Goal: Task Accomplishment & Management: Manage account settings

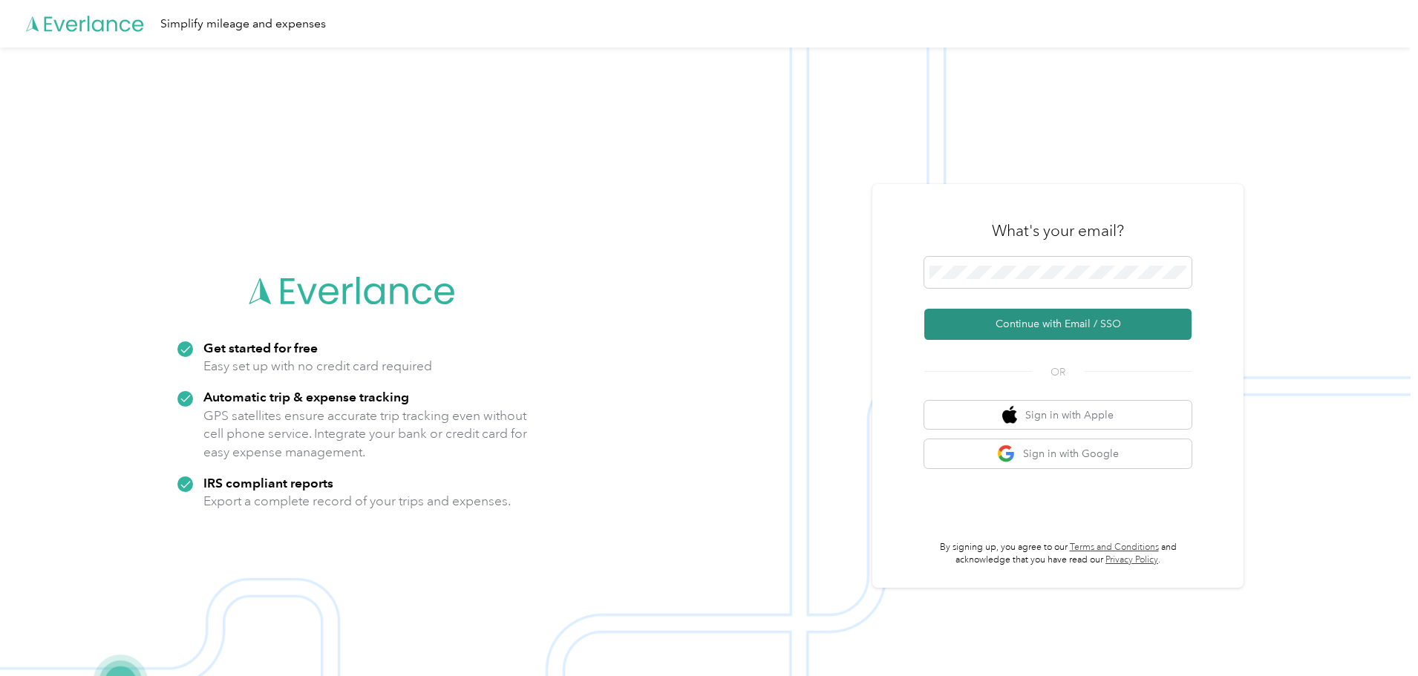
click at [1074, 322] on button "Continue with Email / SSO" at bounding box center [1057, 324] width 267 height 31
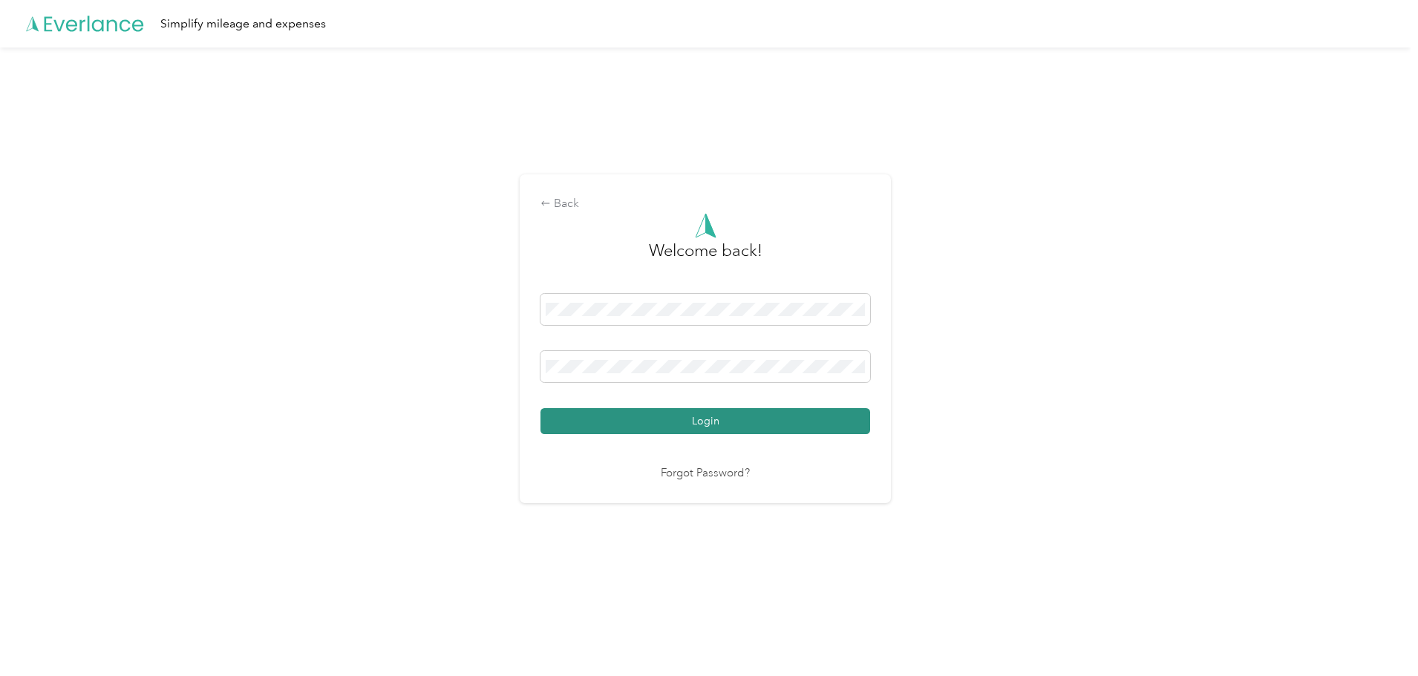
click at [703, 416] on button "Login" at bounding box center [705, 421] width 330 height 26
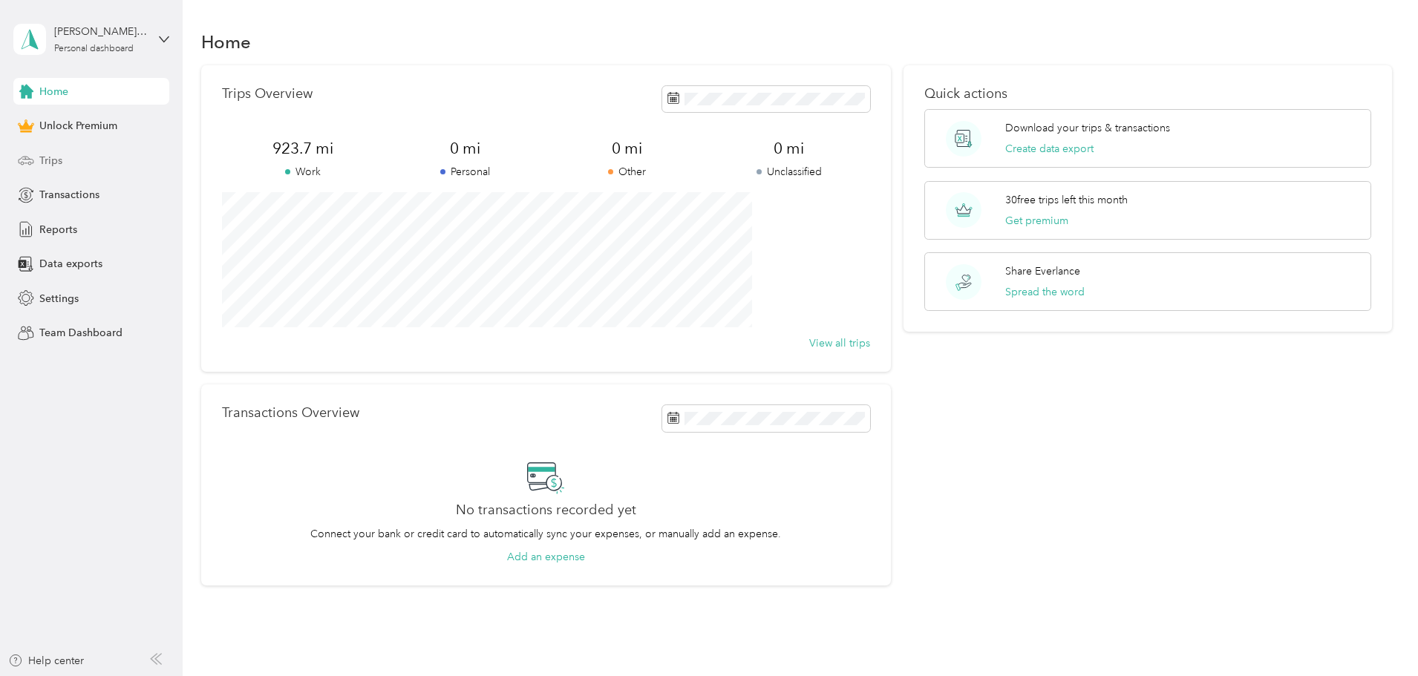
click at [65, 160] on div "Trips" at bounding box center [91, 160] width 156 height 27
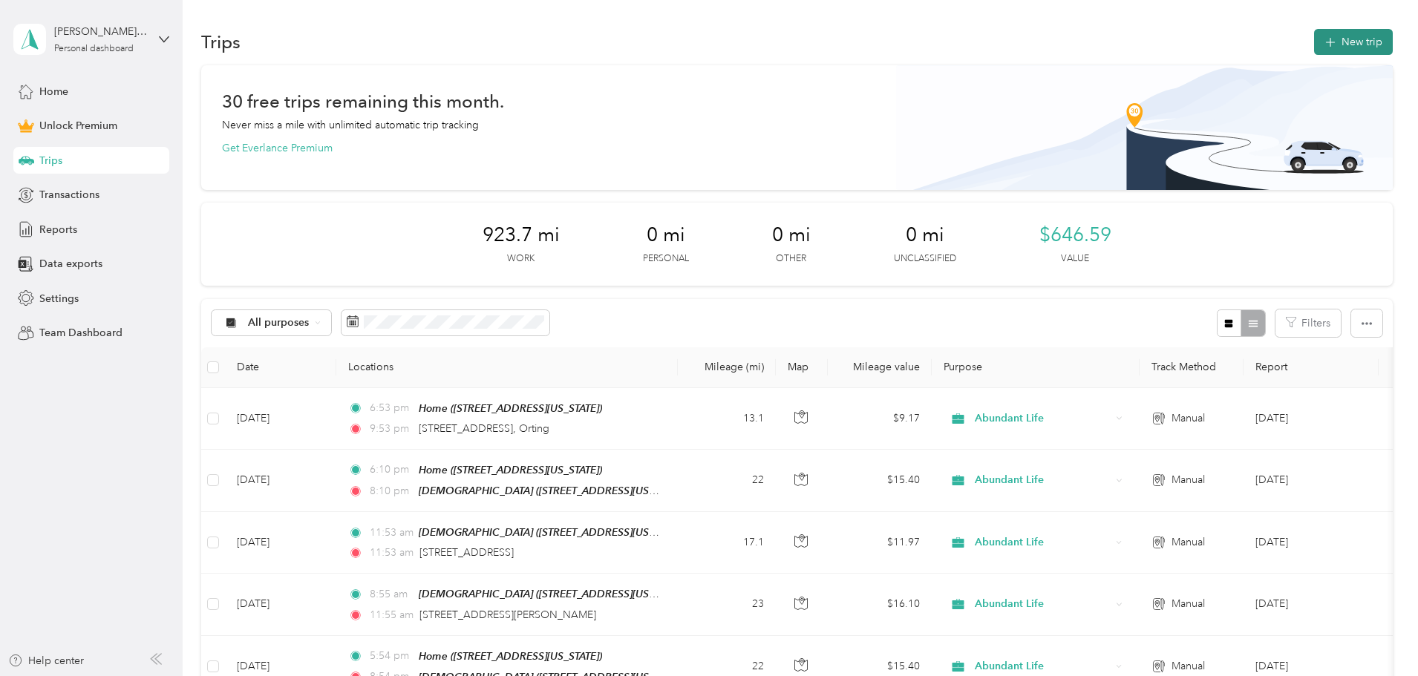
click at [1314, 33] on button "New trip" at bounding box center [1353, 42] width 79 height 26
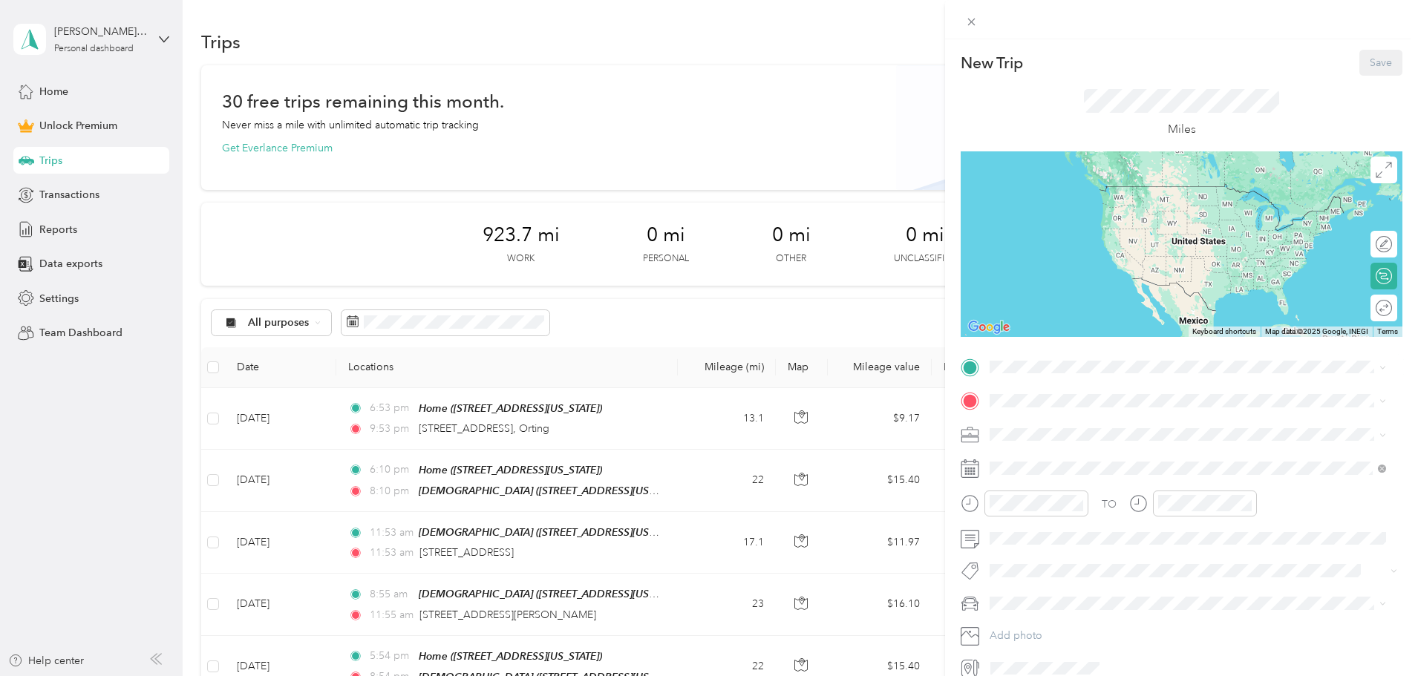
click at [1062, 491] on span "[STREET_ADDRESS][US_STATE]" at bounding box center [1092, 489] width 148 height 13
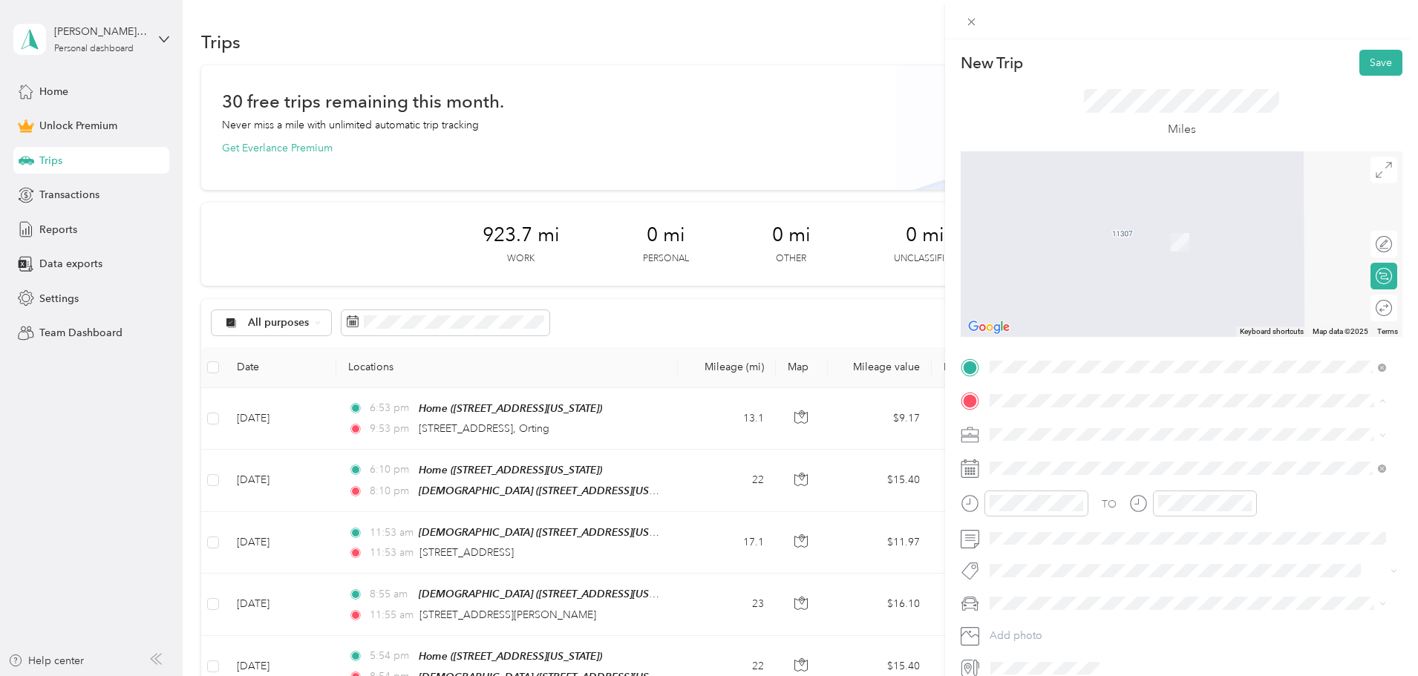
click at [1034, 453] on strong "[DEMOGRAPHIC_DATA]" at bounding box center [1078, 459] width 120 height 13
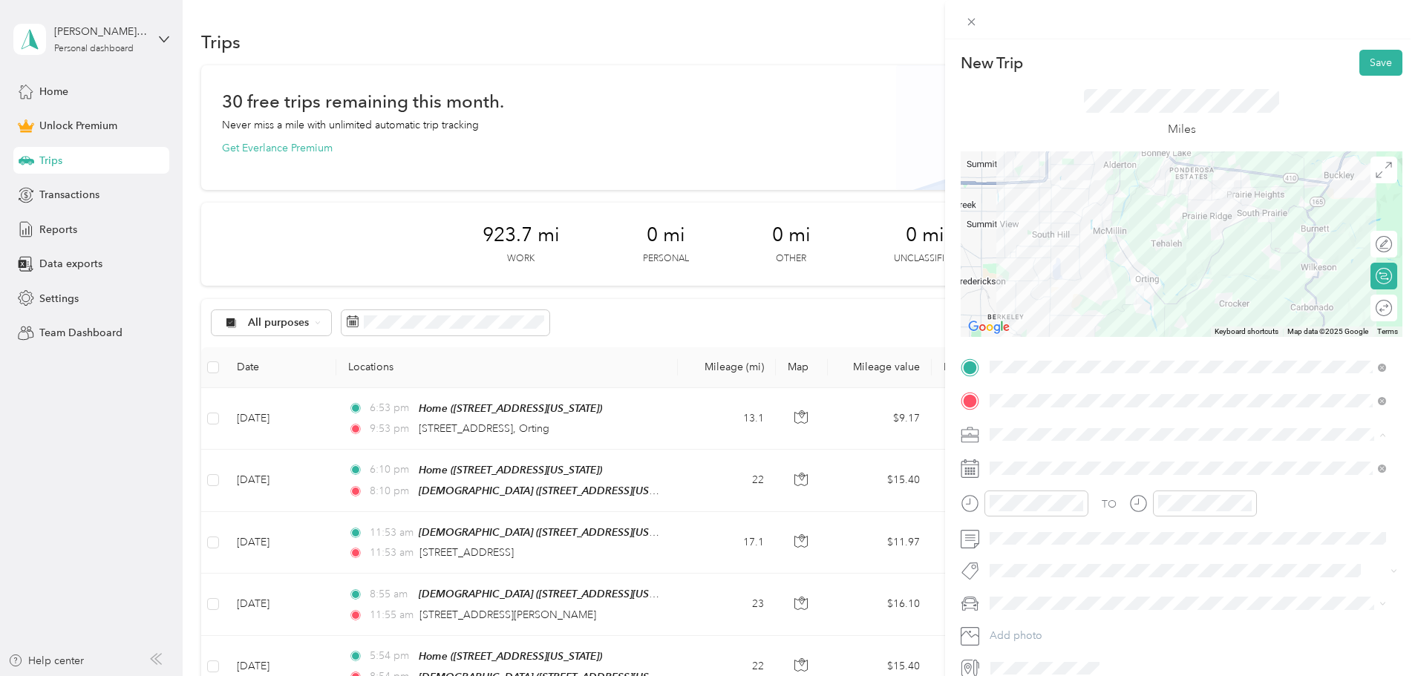
click at [1007, 500] on li "Abundant Life" at bounding box center [1187, 513] width 407 height 26
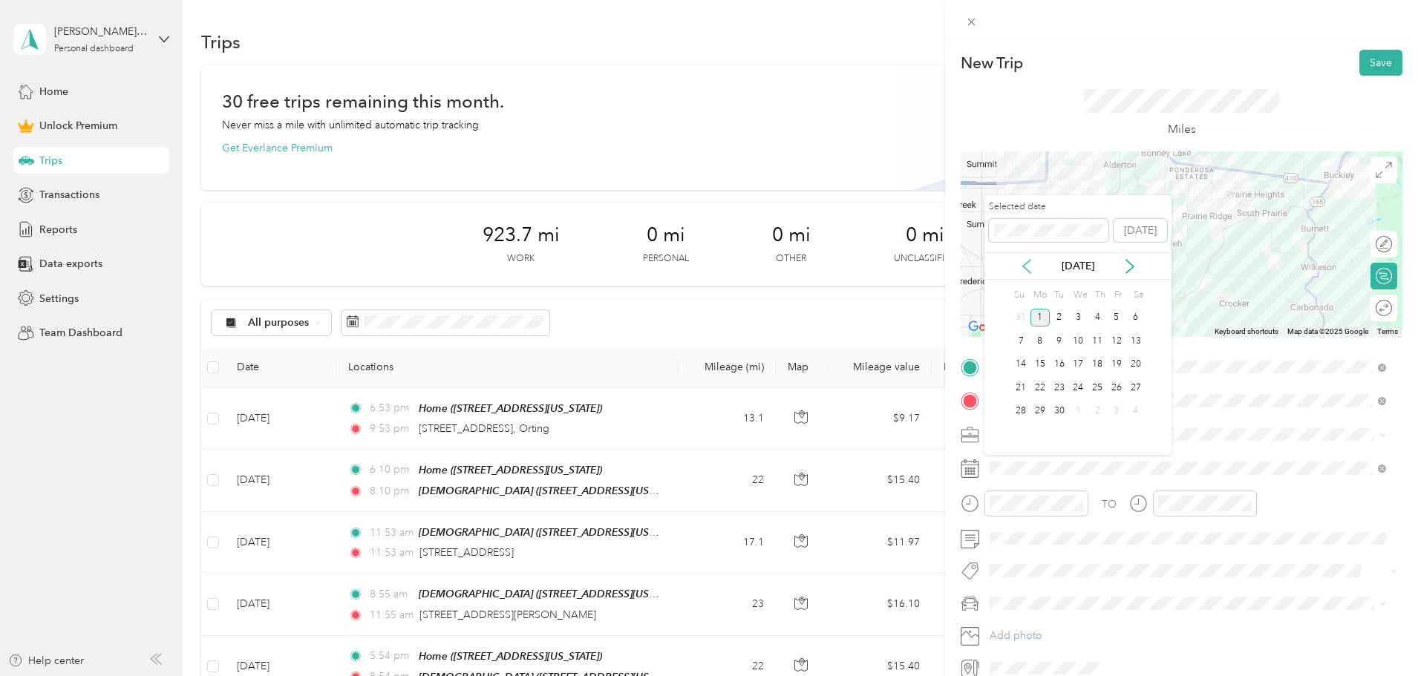
click at [1026, 267] on icon at bounding box center [1026, 266] width 15 height 15
click at [1018, 345] on div "3" at bounding box center [1020, 341] width 19 height 19
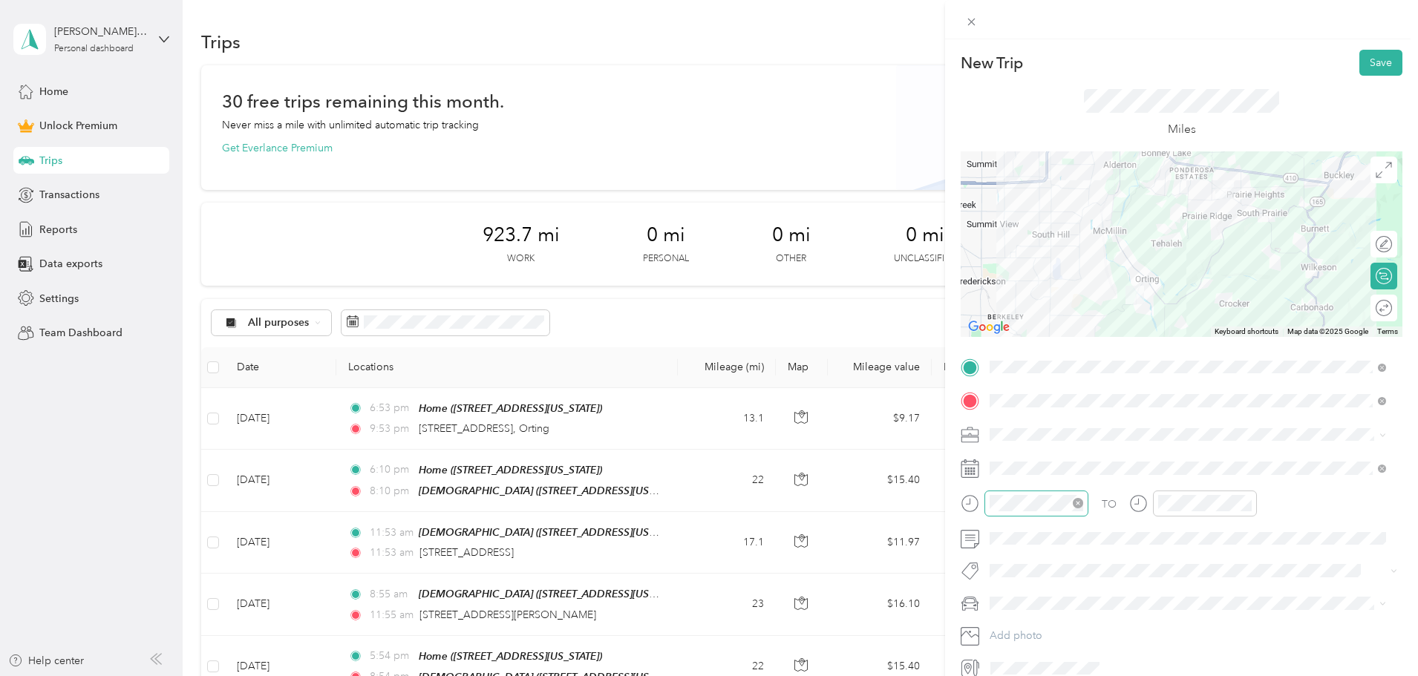
click at [1040, 512] on div at bounding box center [1036, 504] width 104 height 26
click at [1008, 400] on div "05" at bounding box center [1005, 409] width 36 height 21
click at [1178, 390] on div "08" at bounding box center [1174, 397] width 36 height 21
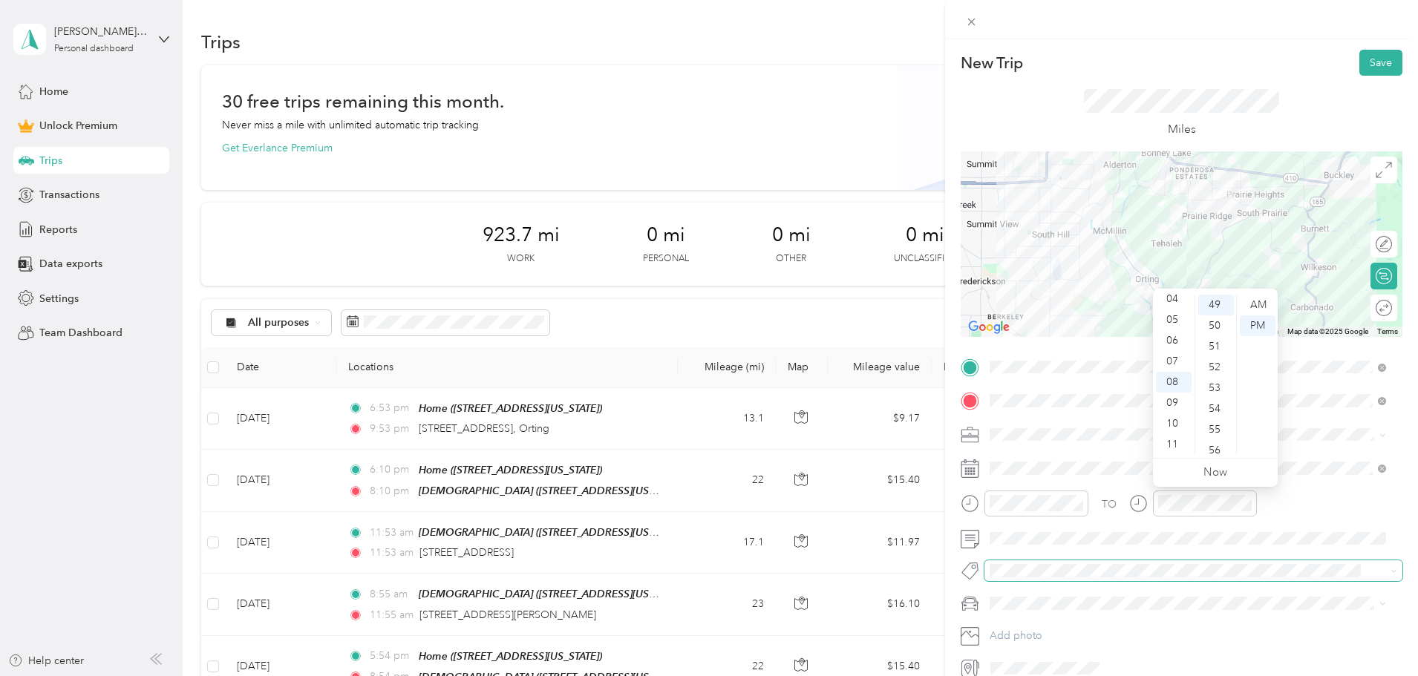
click at [1301, 577] on span at bounding box center [1180, 571] width 393 height 16
click at [1376, 307] on div "Round trip" at bounding box center [1383, 308] width 27 height 27
click at [1372, 310] on div at bounding box center [1376, 309] width 31 height 16
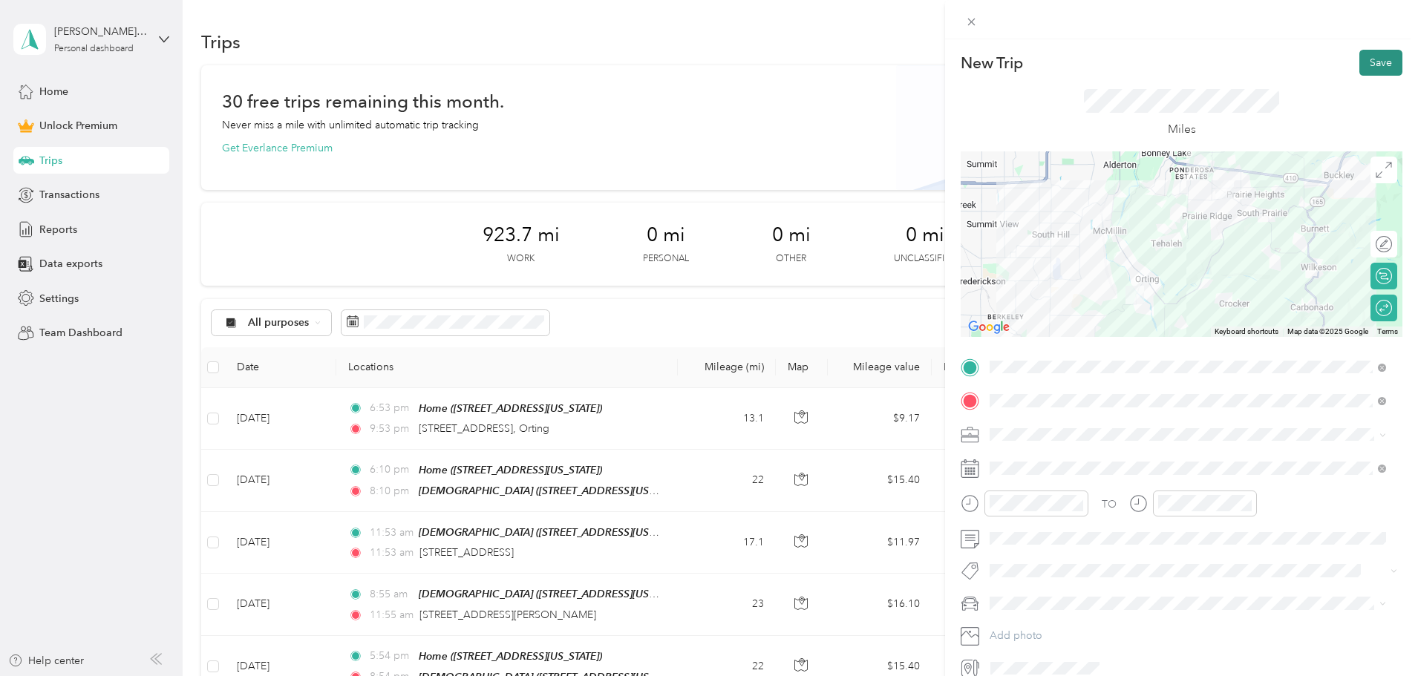
click at [1378, 59] on button "Save" at bounding box center [1380, 63] width 43 height 26
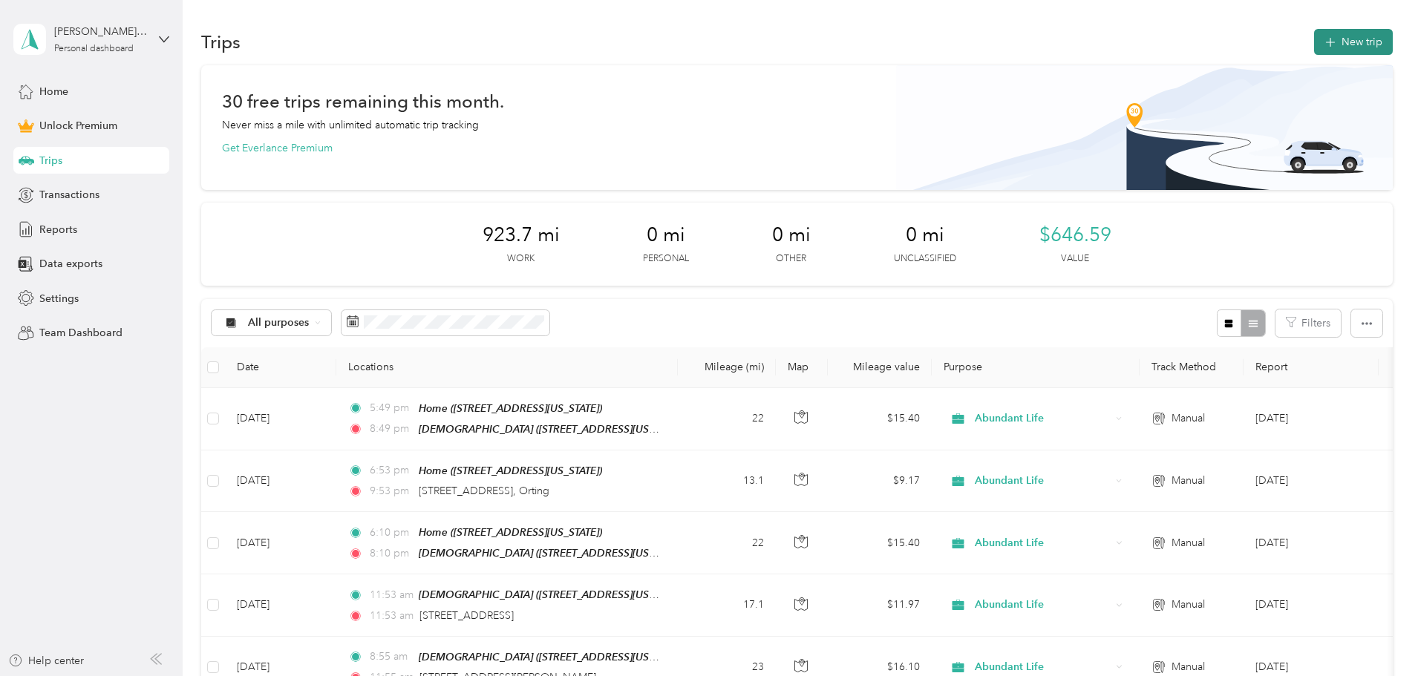
click at [1314, 47] on button "New trip" at bounding box center [1353, 42] width 79 height 26
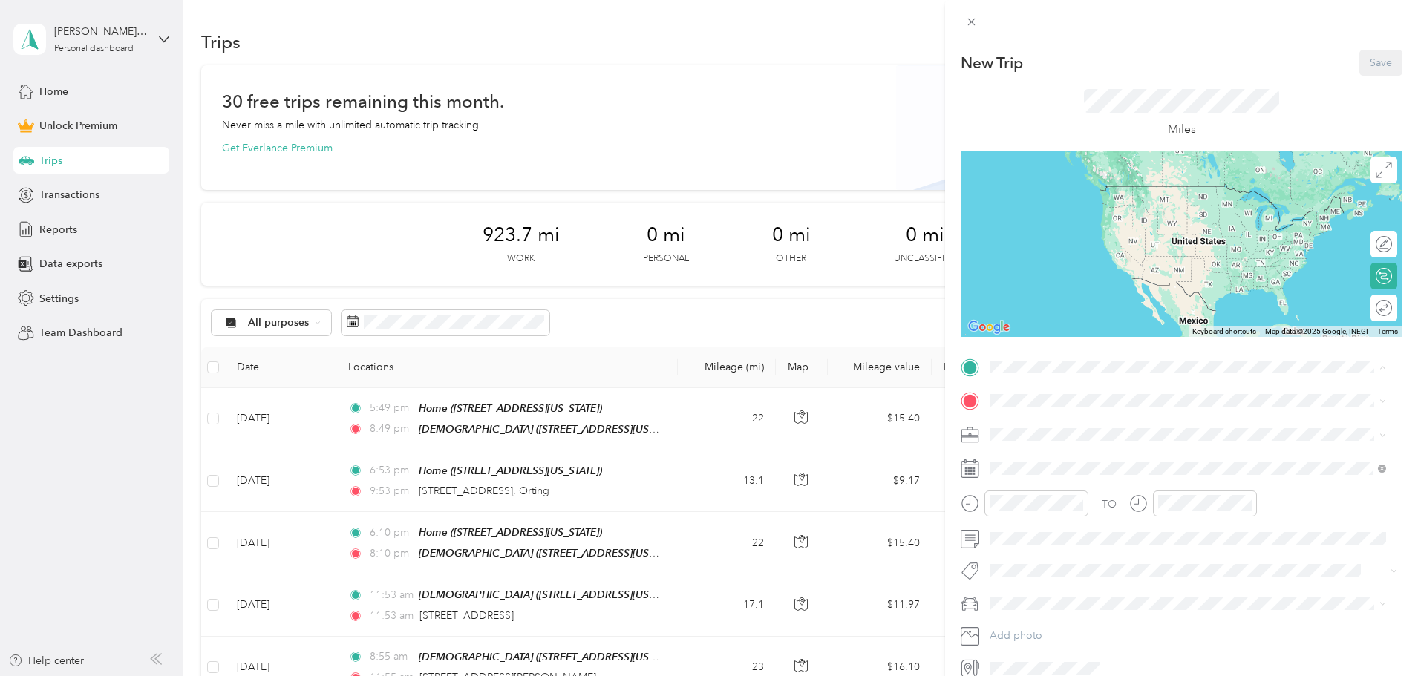
click at [1073, 480] on div "Home [STREET_ADDRESS][US_STATE]" at bounding box center [1092, 481] width 148 height 31
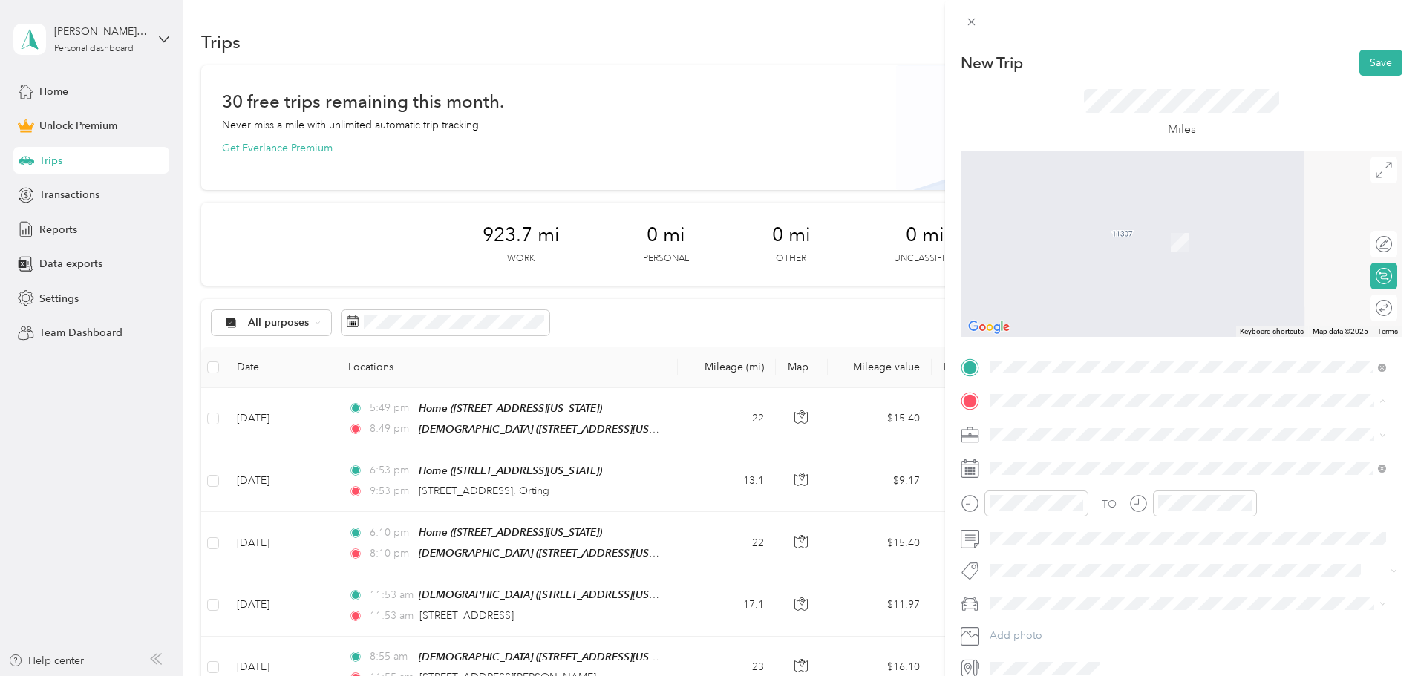
click at [1057, 463] on div "[DEMOGRAPHIC_DATA] [STREET_ADDRESS][US_STATE]" at bounding box center [1092, 468] width 148 height 31
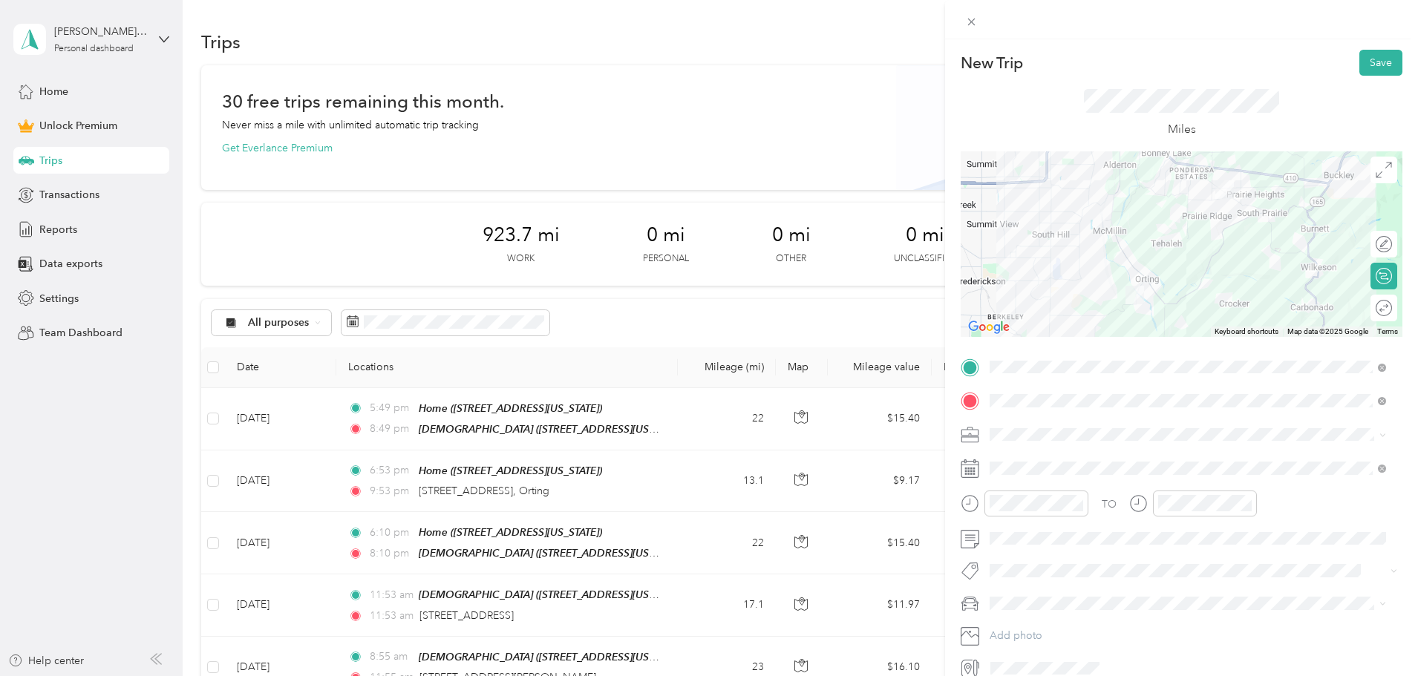
click at [1383, 306] on div "Round trip" at bounding box center [1383, 308] width 27 height 27
click at [1378, 316] on div "Round trip" at bounding box center [1337, 309] width 109 height 16
click at [1368, 304] on div at bounding box center [1376, 309] width 31 height 16
click at [1039, 506] on span "Abundant Life" at bounding box center [1028, 509] width 66 height 13
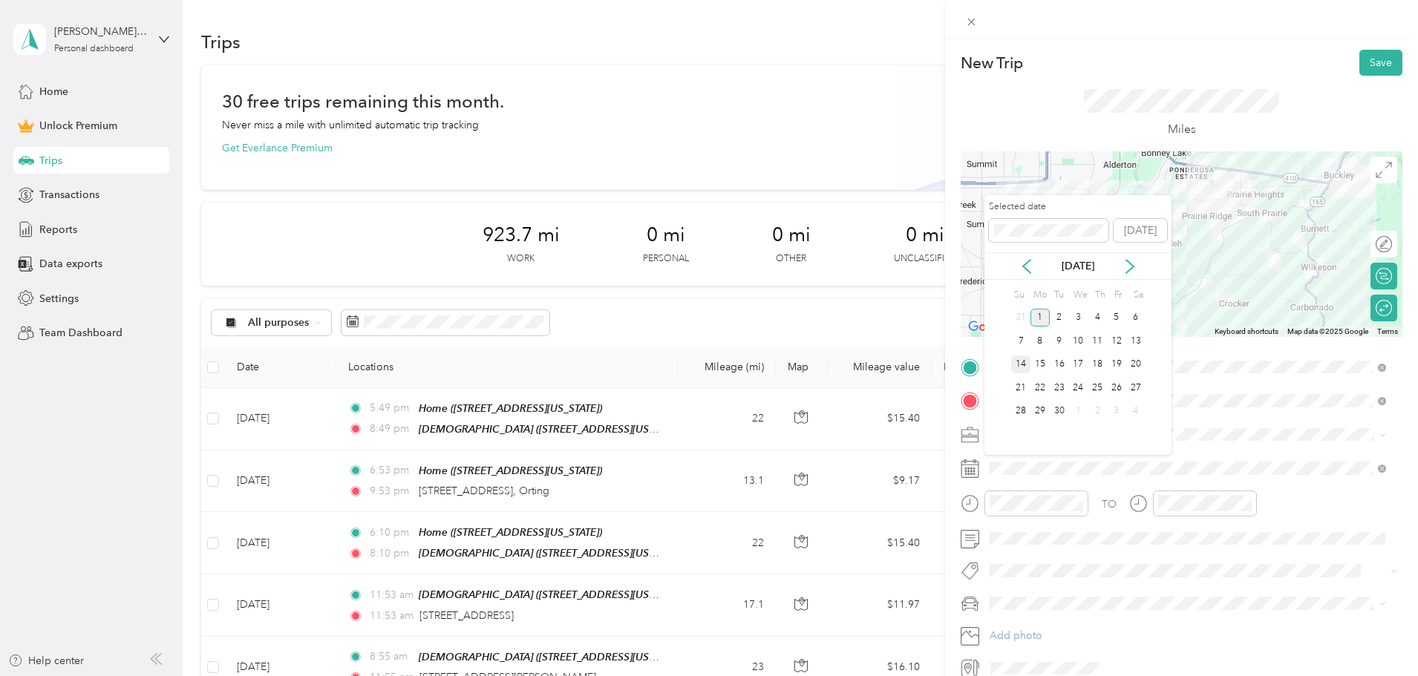
click at [1028, 366] on div "14" at bounding box center [1020, 365] width 19 height 19
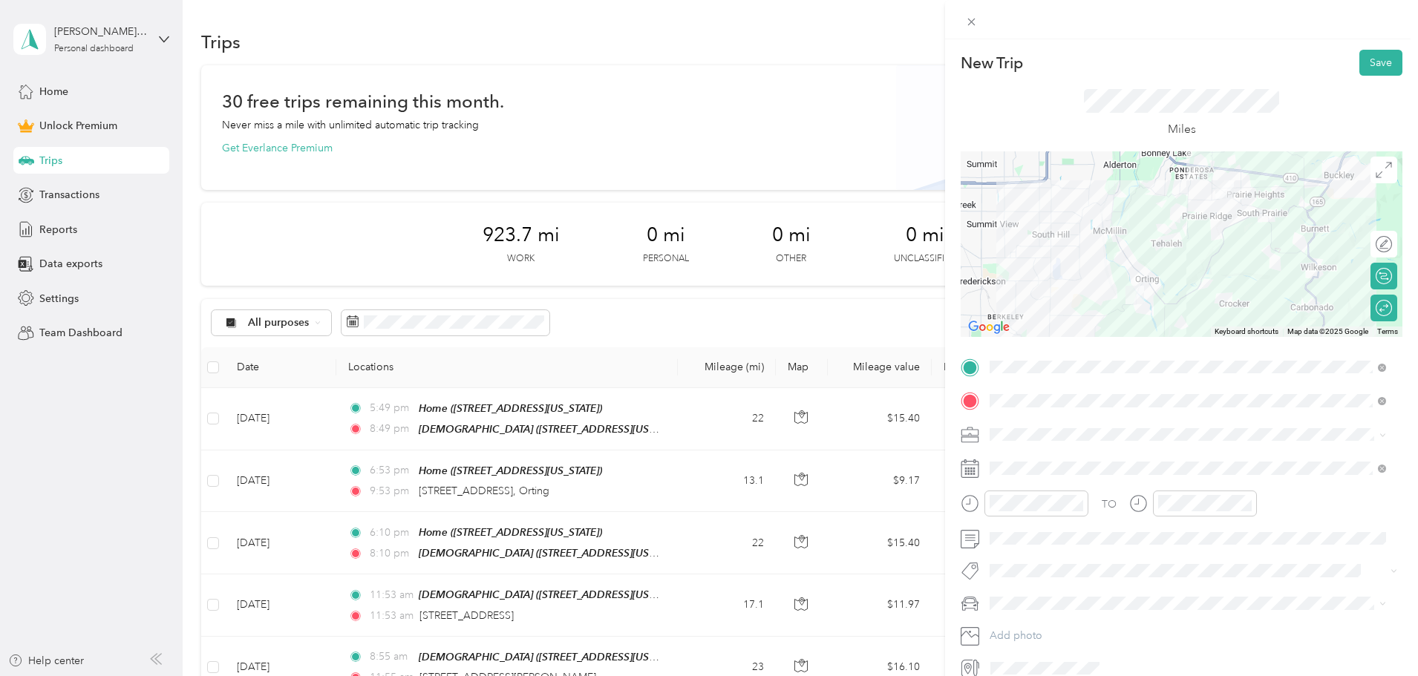
click at [979, 468] on icon at bounding box center [969, 470] width 17 height 16
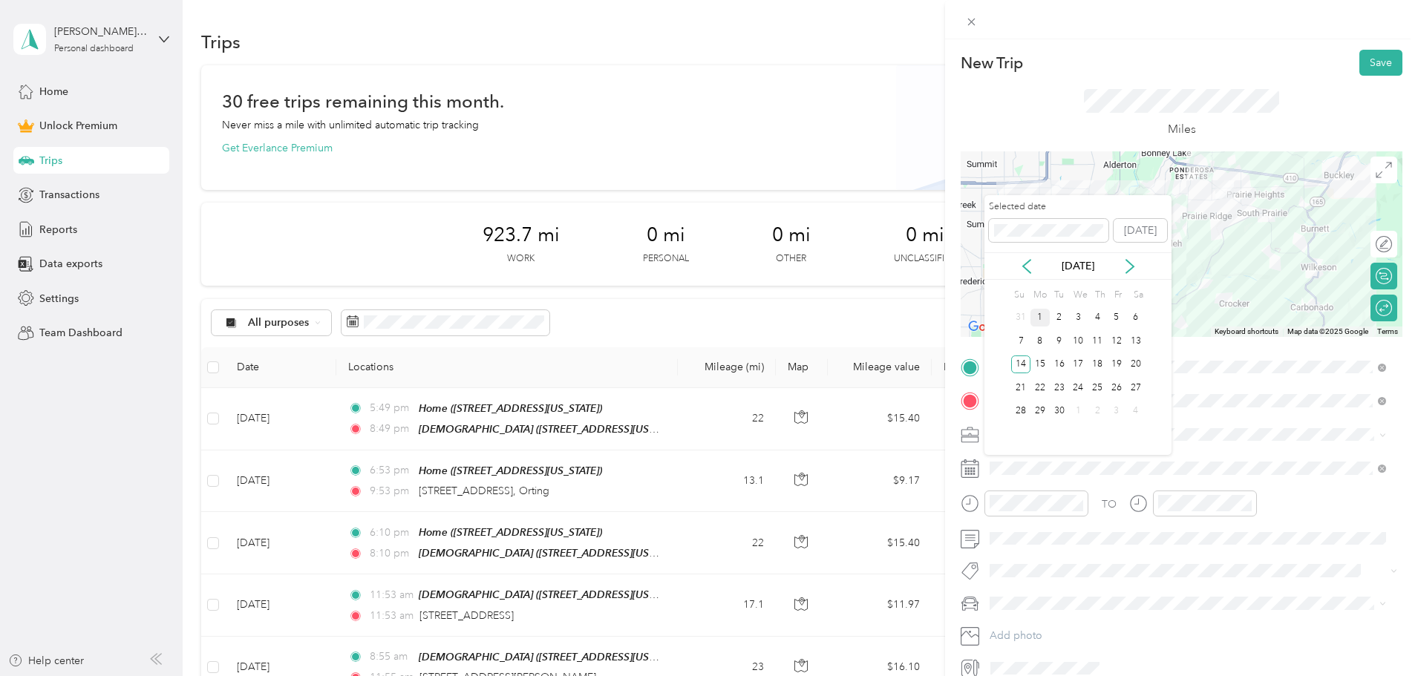
click at [1025, 256] on div "[DATE]" at bounding box center [1077, 265] width 187 height 27
click at [1027, 269] on icon at bounding box center [1026, 266] width 7 height 13
click at [1025, 392] on div "17" at bounding box center [1020, 388] width 19 height 19
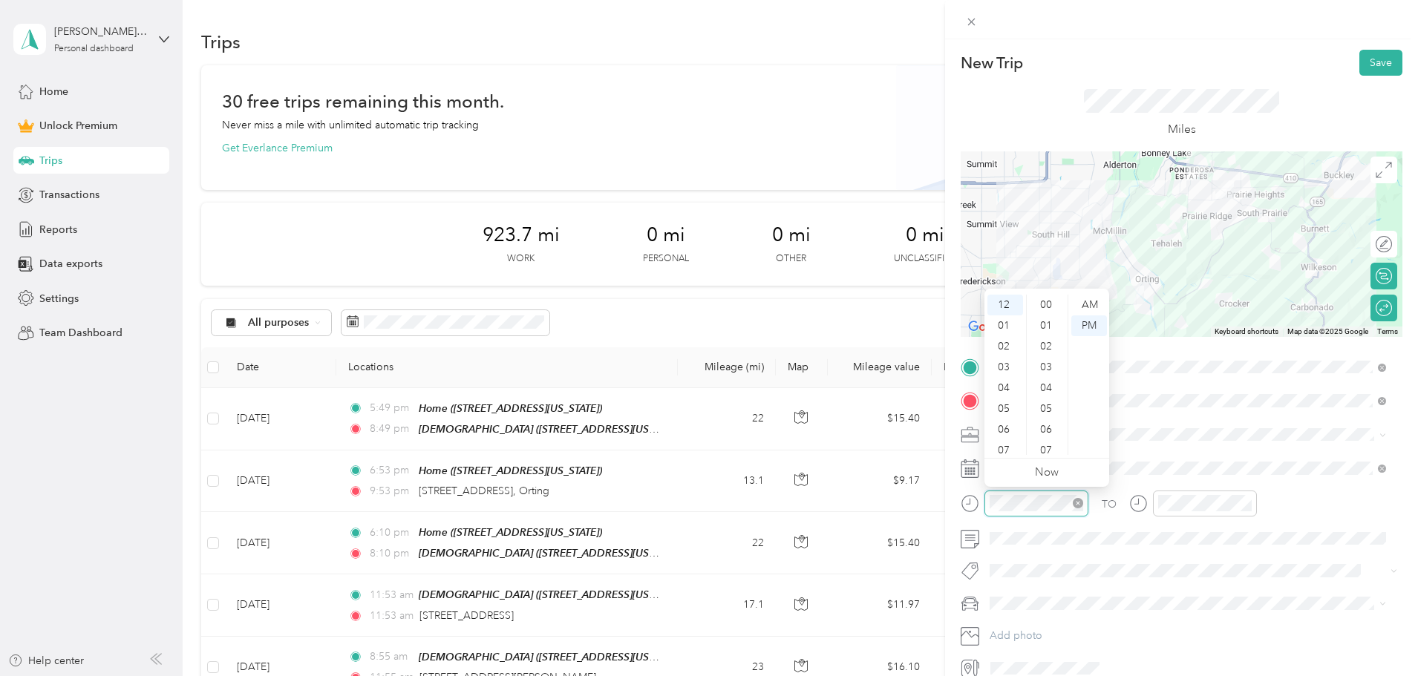
scroll to position [1019, 0]
click at [1013, 405] on div "05" at bounding box center [1005, 409] width 36 height 21
click at [1175, 397] on div "08" at bounding box center [1174, 397] width 36 height 21
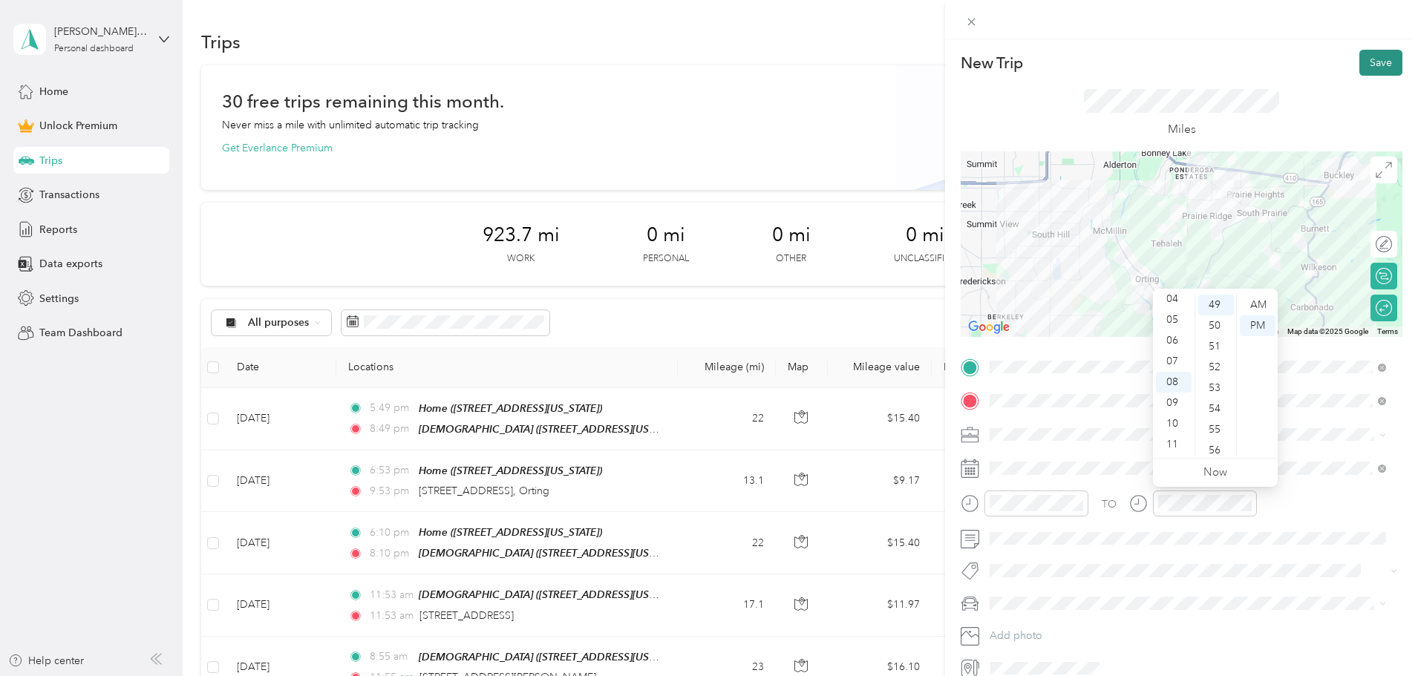
click at [1373, 68] on button "Save" at bounding box center [1380, 63] width 43 height 26
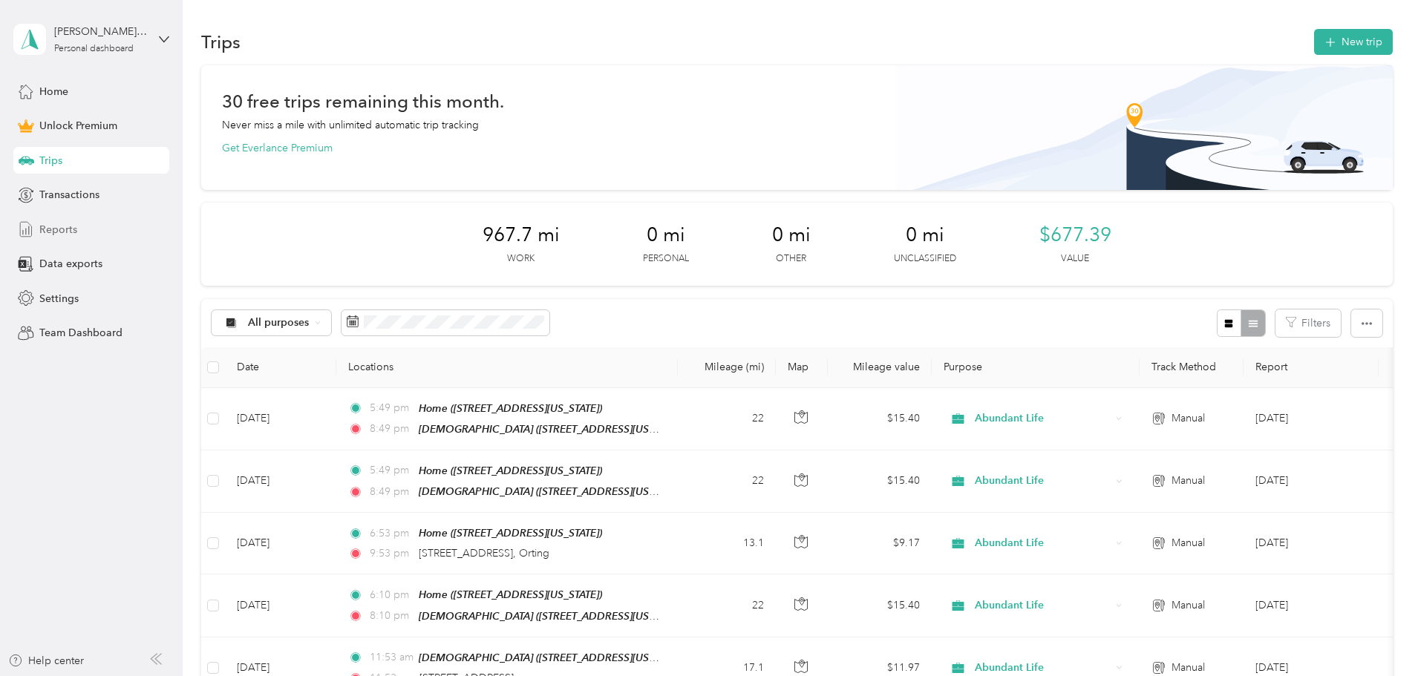
click at [60, 216] on div "Reports" at bounding box center [91, 229] width 156 height 27
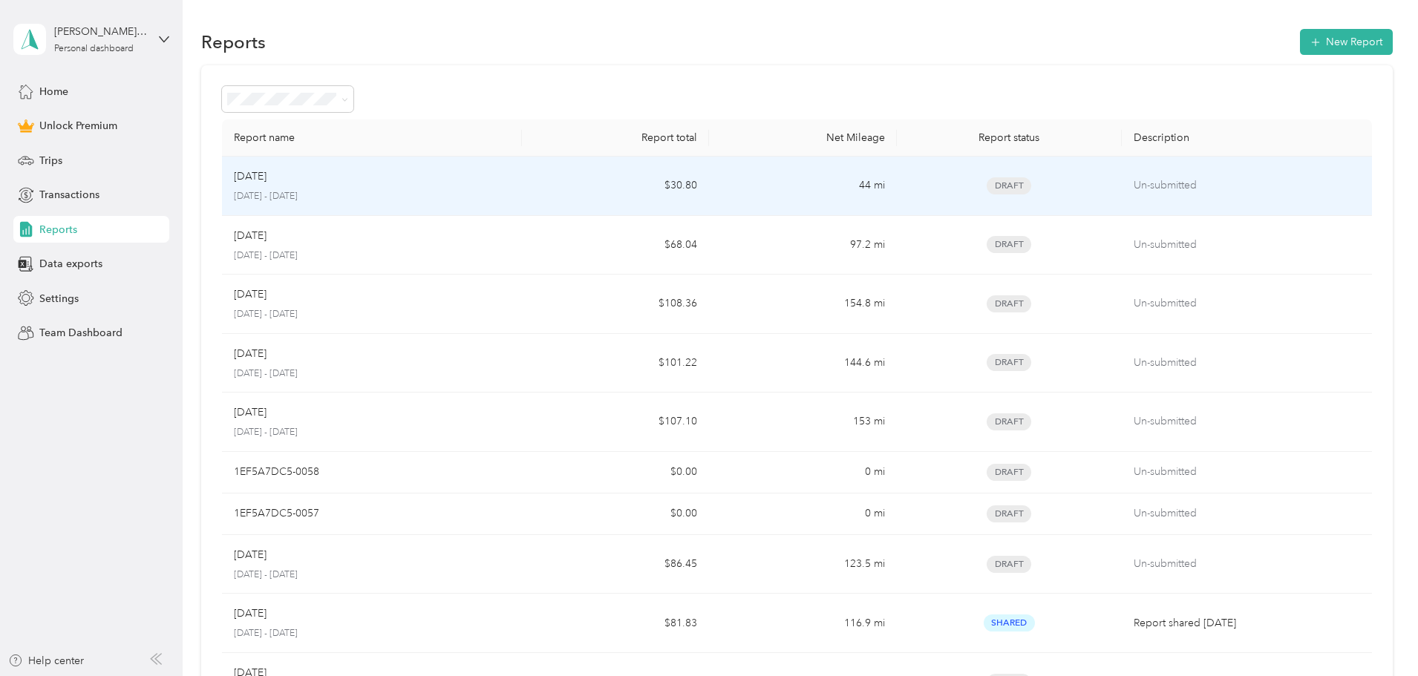
click at [378, 197] on p "[DATE] - [DATE]" at bounding box center [372, 196] width 276 height 13
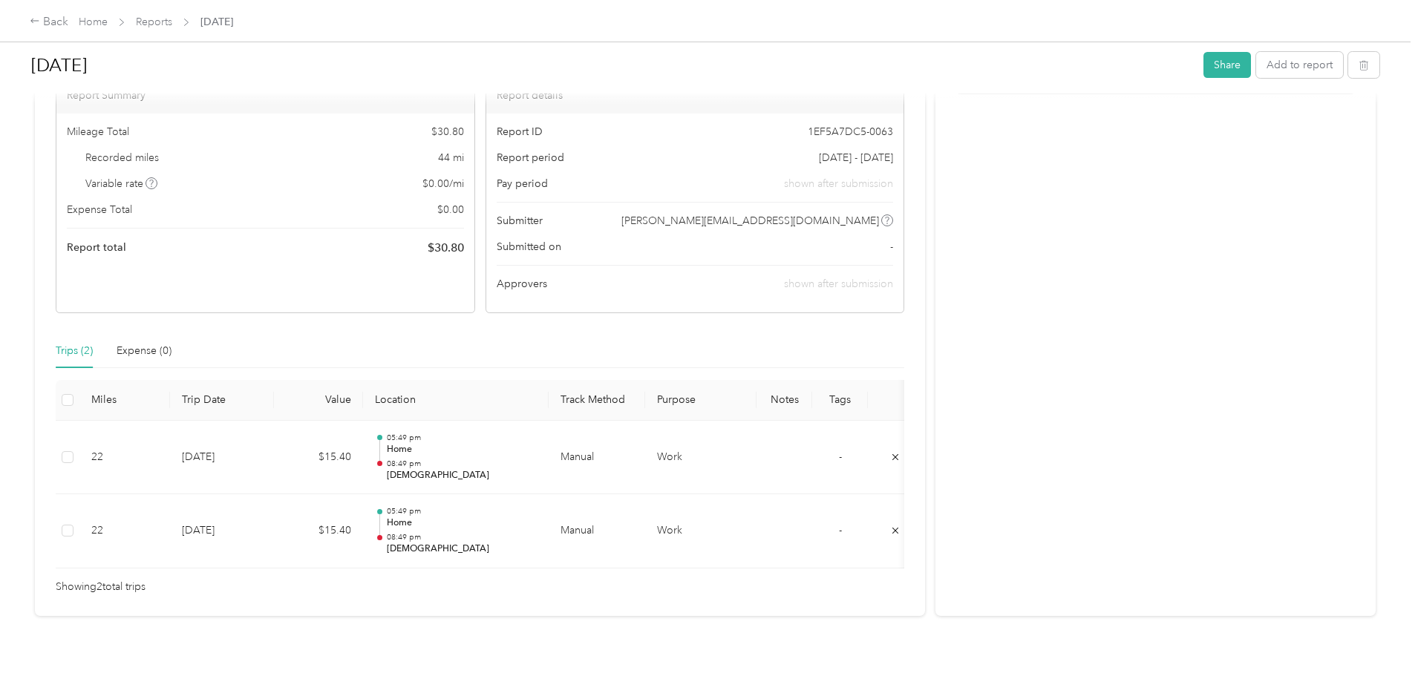
scroll to position [146, 0]
